Goal: Transaction & Acquisition: Purchase product/service

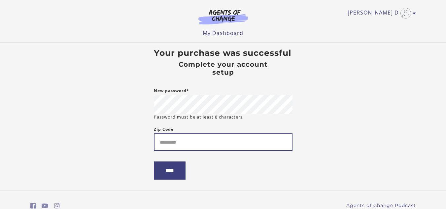
click at [178, 148] on input "Zip Code" at bounding box center [223, 141] width 139 height 17
type input "*****"
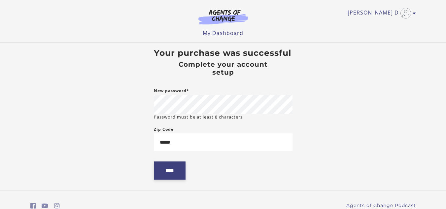
click at [171, 170] on input "****" at bounding box center [170, 170] width 32 height 18
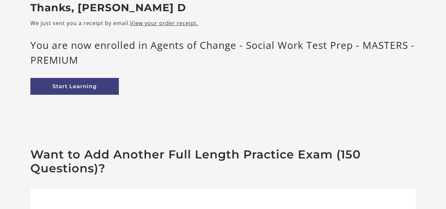
scroll to position [43, 0]
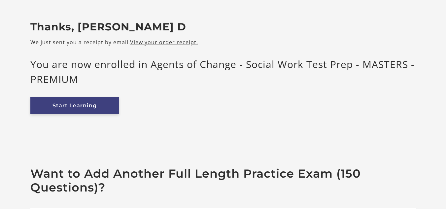
click at [61, 104] on link "Start Learning" at bounding box center [74, 105] width 88 height 17
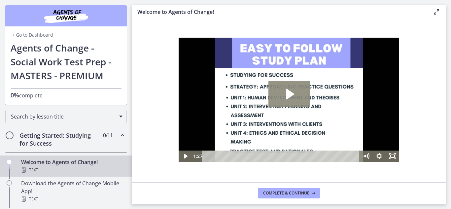
click at [286, 91] on icon "Play Video: c1o6hcmjueu5qasqsu00.mp4" at bounding box center [290, 94] width 8 height 11
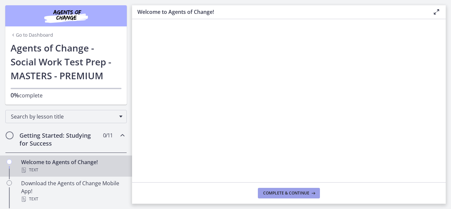
click at [272, 192] on span "Complete & continue" at bounding box center [286, 192] width 46 height 5
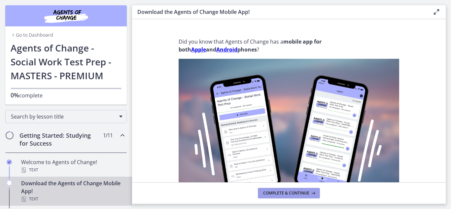
click at [272, 192] on span "Complete & continue" at bounding box center [286, 192] width 46 height 5
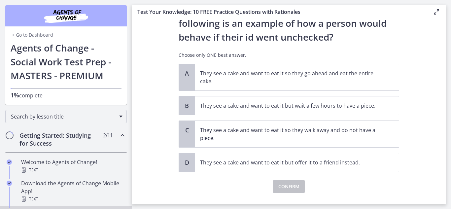
scroll to position [32, 0]
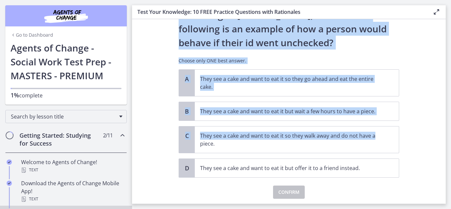
drag, startPoint x: 446, startPoint y: 125, endPoint x: 431, endPoint y: 137, distance: 18.6
click at [431, 137] on main "Test Your Knowledge: 10 FREE Practice Questions with Rationales Enable fullscre…" at bounding box center [291, 104] width 319 height 209
click at [426, 136] on section "Question 1 of 10 According to Freud, which of the following is an example of ho…" at bounding box center [289, 111] width 314 height 185
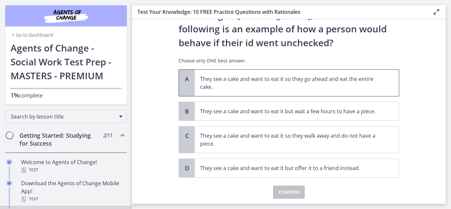
click at [371, 84] on p "They see a cake and want to eat it so they go ahead and eat the entire cake." at bounding box center [290, 83] width 180 height 16
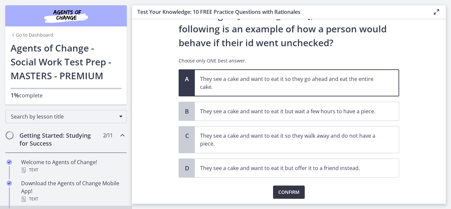
click at [290, 190] on span "Confirm" at bounding box center [288, 192] width 21 height 8
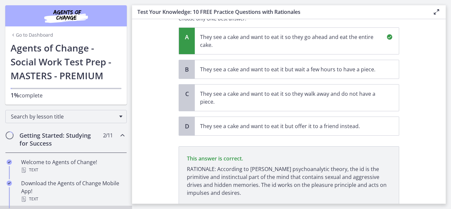
scroll to position [60, 0]
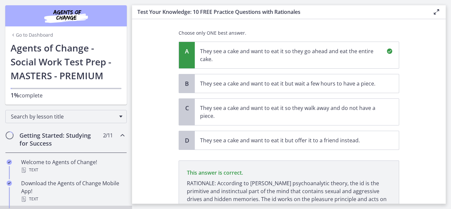
click at [436, 96] on section "Question 1 of 10 According to Freud, which of the following is an example of ho…" at bounding box center [289, 111] width 314 height 185
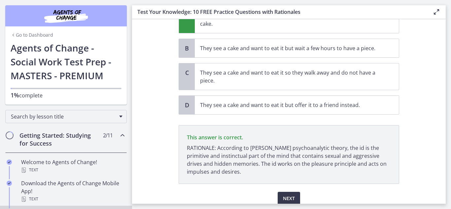
scroll to position [123, 0]
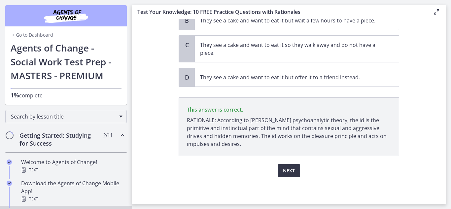
click at [288, 171] on span "Next" at bounding box center [289, 171] width 12 height 8
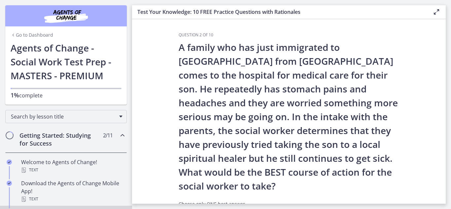
click at [288, 171] on p "A family who has just immigrated to the United States from Mexico comes to the …" at bounding box center [289, 116] width 220 height 152
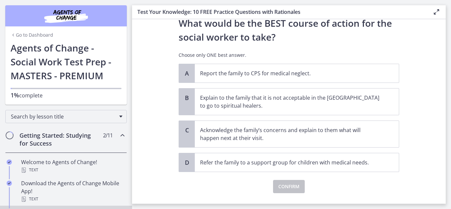
scroll to position [150, 0]
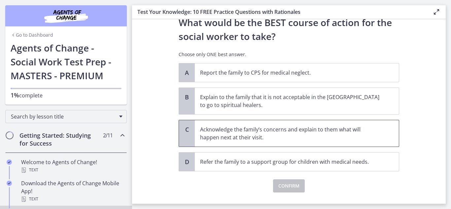
click at [312, 135] on p "Acknowledge the family’s concerns and explain to them what will happen next at …" at bounding box center [290, 133] width 180 height 16
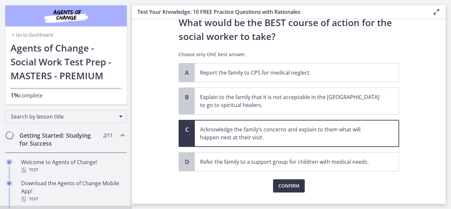
click at [278, 186] on span "Confirm" at bounding box center [288, 186] width 21 height 8
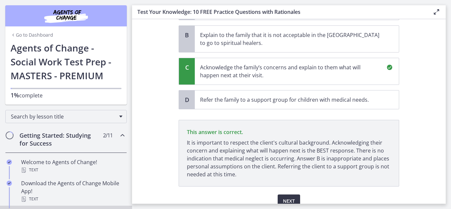
scroll to position [242, 0]
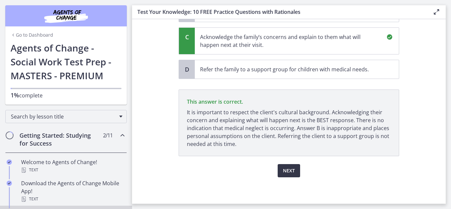
click at [285, 169] on span "Next" at bounding box center [289, 171] width 12 height 8
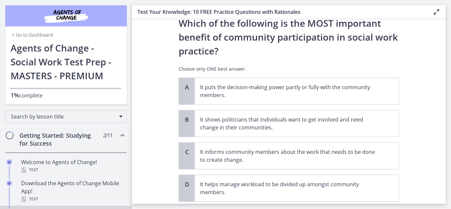
scroll to position [24, 0]
click at [314, 90] on p "It puts the decision-making power partly or fully with the community members." at bounding box center [290, 92] width 180 height 16
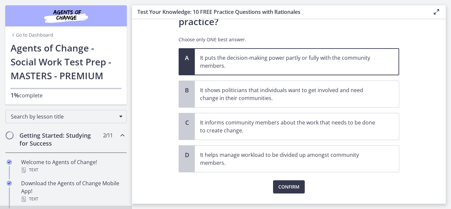
scroll to position [54, 0]
click at [289, 184] on span "Confirm" at bounding box center [288, 187] width 21 height 8
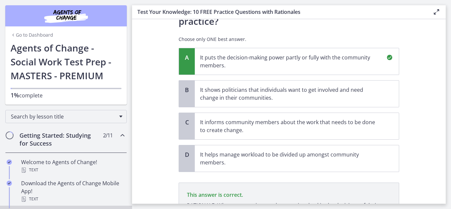
scroll to position [139, 0]
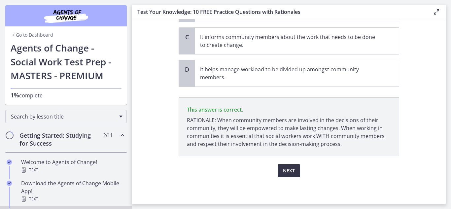
click at [283, 170] on span "Next" at bounding box center [289, 171] width 12 height 8
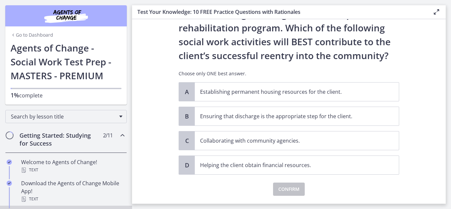
scroll to position [48, 0]
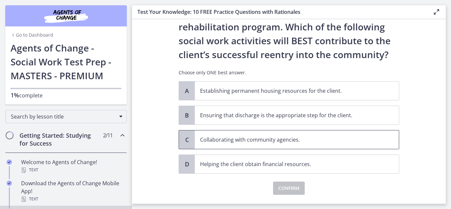
click at [278, 140] on p "Collaborating with community agencies." at bounding box center [290, 140] width 180 height 8
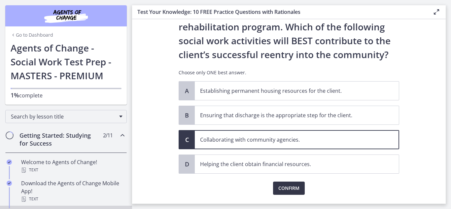
click at [278, 186] on span "Confirm" at bounding box center [288, 188] width 21 height 8
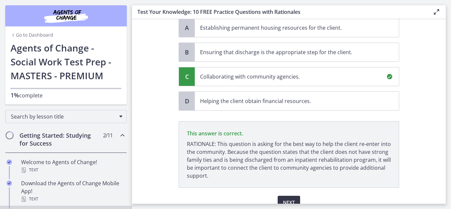
scroll to position [143, 0]
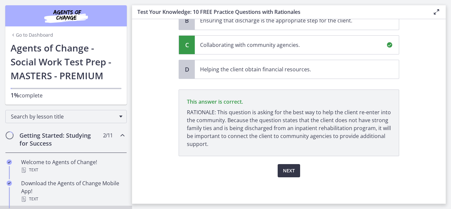
click at [283, 170] on span "Next" at bounding box center [289, 171] width 12 height 8
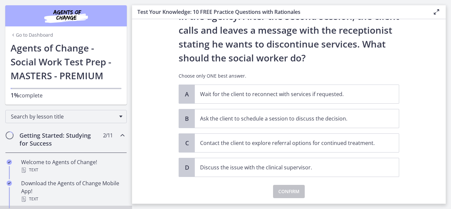
scroll to position [75, 0]
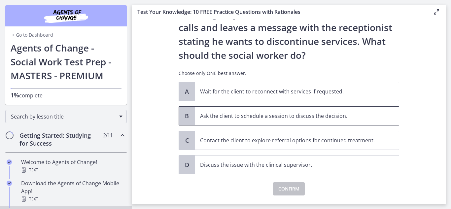
click at [338, 117] on p "Ask the client to schedule a session to discuss the decision." at bounding box center [290, 116] width 180 height 8
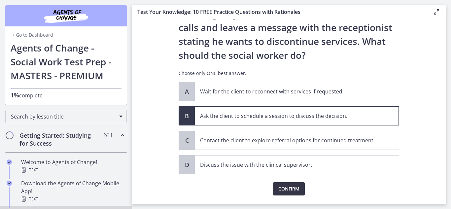
click at [287, 188] on span "Confirm" at bounding box center [288, 189] width 21 height 8
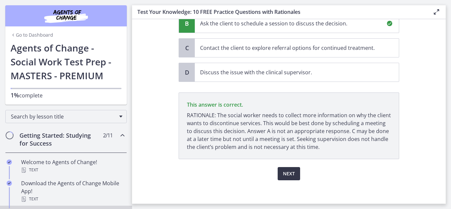
scroll to position [171, 0]
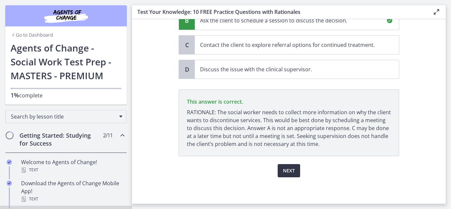
click at [286, 168] on span "Next" at bounding box center [289, 171] width 12 height 8
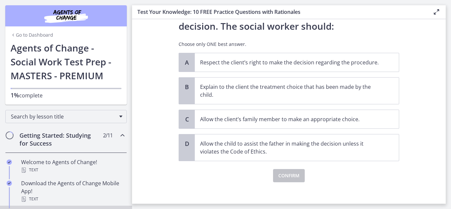
scroll to position [106, 0]
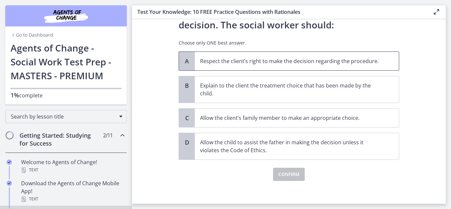
click at [251, 56] on span "Respect the client’s right to make the decision regarding the procedure." at bounding box center [297, 61] width 204 height 18
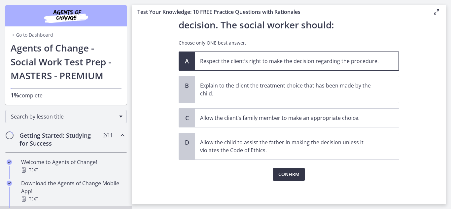
click at [289, 172] on span "Confirm" at bounding box center [288, 174] width 21 height 8
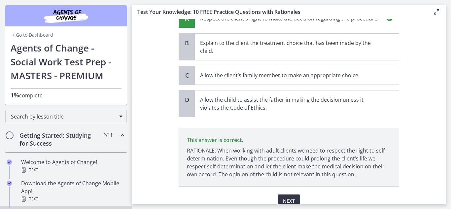
scroll to position [179, 0]
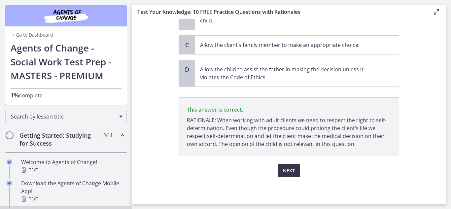
click at [289, 172] on span "Next" at bounding box center [289, 171] width 12 height 8
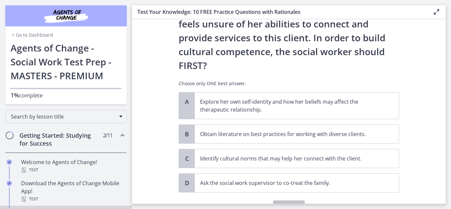
scroll to position [122, 0]
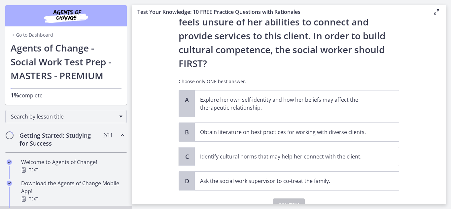
click at [237, 152] on p "Identify cultural norms that may help her connect with the client." at bounding box center [290, 156] width 180 height 8
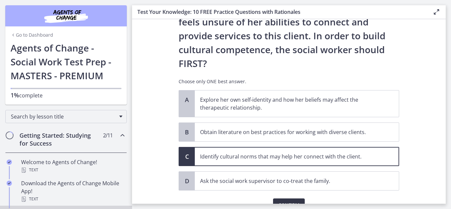
click at [291, 201] on span "Confirm" at bounding box center [288, 205] width 21 height 8
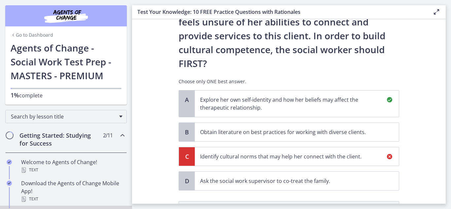
scroll to position [206, 0]
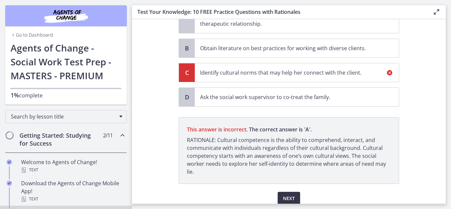
click at [288, 194] on span "Next" at bounding box center [289, 198] width 12 height 8
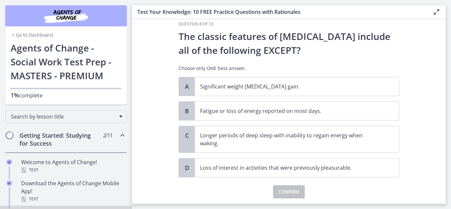
scroll to position [12, 0]
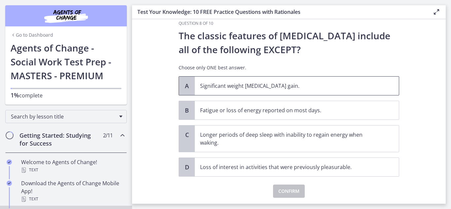
click at [302, 84] on p "Significant weight loss or weight gain." at bounding box center [290, 86] width 180 height 8
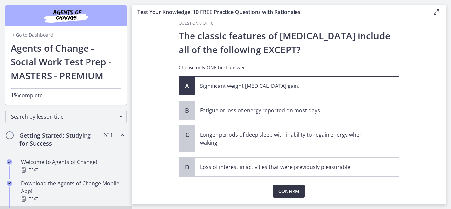
click at [281, 189] on span "Confirm" at bounding box center [288, 191] width 21 height 8
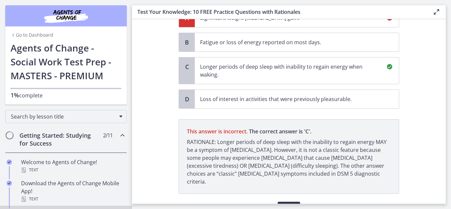
scroll to position [109, 0]
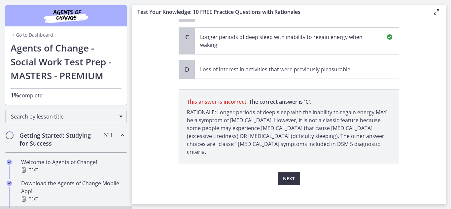
click at [291, 175] on span "Next" at bounding box center [289, 179] width 12 height 8
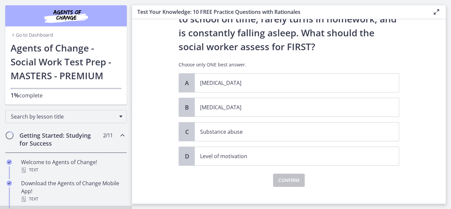
scroll to position [71, 0]
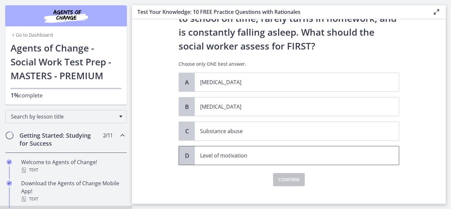
click at [258, 154] on p "Level of motivation" at bounding box center [290, 155] width 180 height 8
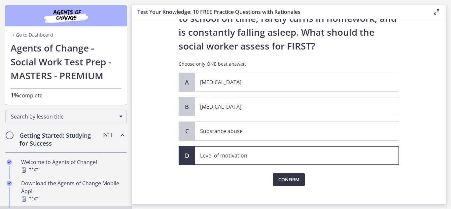
click at [283, 177] on span "Confirm" at bounding box center [288, 180] width 21 height 8
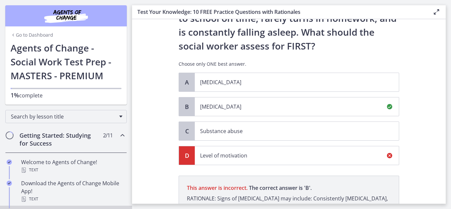
scroll to position [157, 0]
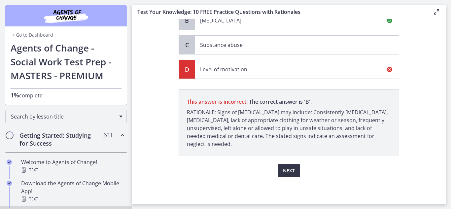
click at [288, 171] on span "Next" at bounding box center [289, 171] width 12 height 8
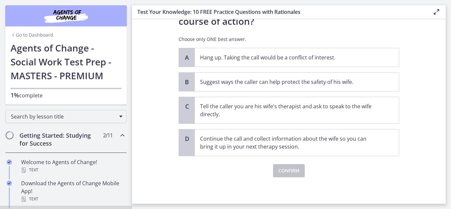
scroll to position [0, 0]
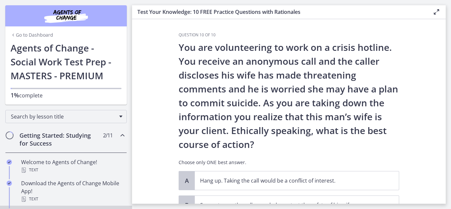
click at [273, 101] on p "You are volunteering to work on a crisis hotline. You receive an anonymous call…" at bounding box center [289, 95] width 220 height 111
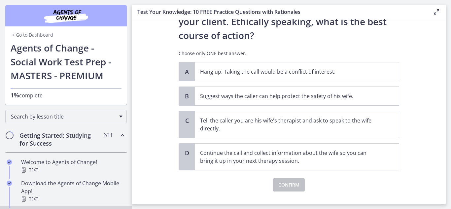
scroll to position [110, 0]
click at [336, 92] on p "Suggest ways the caller can help protect the safety of his wife." at bounding box center [290, 95] width 180 height 8
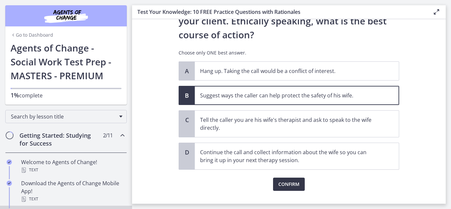
click at [285, 179] on button "Confirm" at bounding box center [289, 184] width 32 height 13
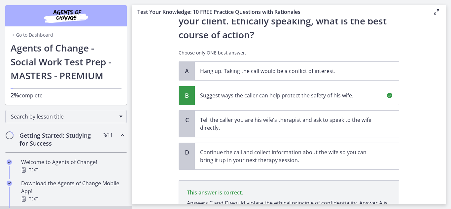
scroll to position [185, 0]
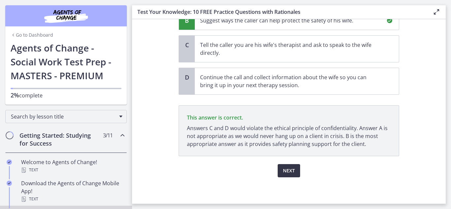
click at [285, 169] on span "Next" at bounding box center [289, 171] width 12 height 8
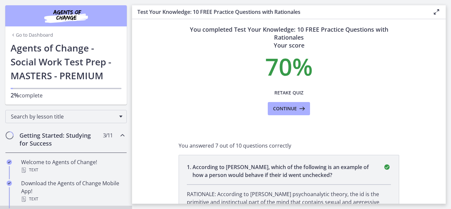
scroll to position [0, 0]
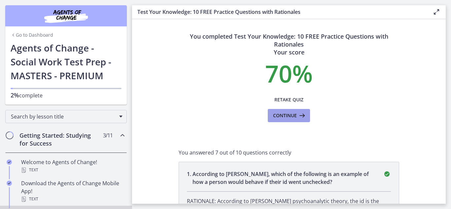
click at [283, 114] on span "Continue" at bounding box center [285, 116] width 24 height 8
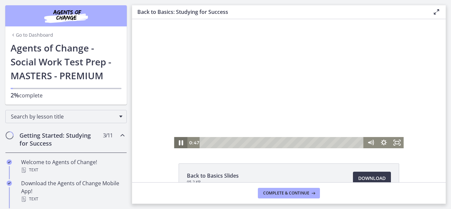
click at [179, 143] on icon "Pause" at bounding box center [181, 142] width 4 height 5
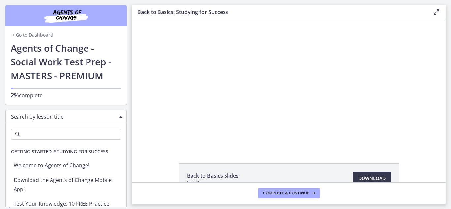
click at [115, 115] on div "Search by lesson title" at bounding box center [65, 116] width 121 height 13
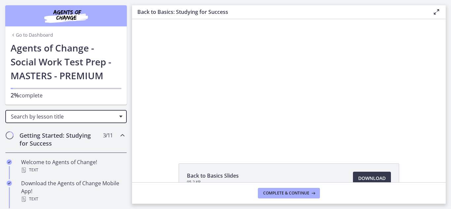
click at [115, 115] on div "Search by lesson title" at bounding box center [65, 116] width 121 height 13
click at [28, 34] on link "Go to Dashboard" at bounding box center [32, 35] width 43 height 7
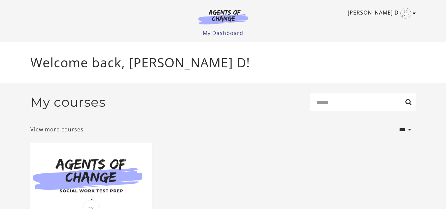
click at [413, 12] on icon "Toggle menu" at bounding box center [414, 13] width 3 height 5
click at [382, 43] on link "Sign Out" at bounding box center [388, 46] width 58 height 11
